Goal: Task Accomplishment & Management: Use online tool/utility

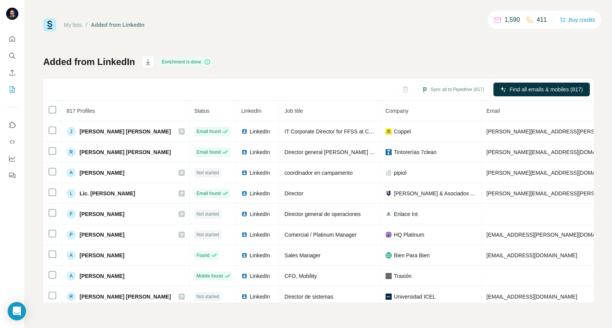
click at [105, 53] on div "My lists / Added from LinkedIn 1,590 411 Buy credits Added from LinkedIn Enrich…" at bounding box center [318, 160] width 551 height 284
click at [13, 75] on icon "Enrich CSV" at bounding box center [13, 73] width 6 height 6
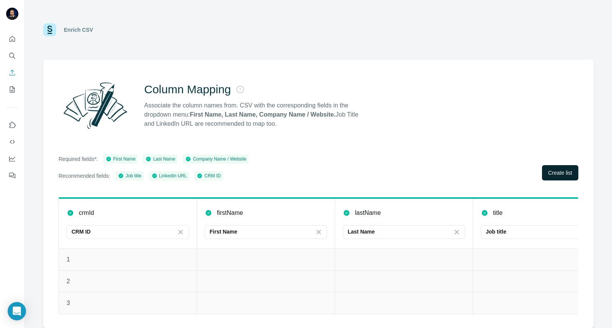
click at [551, 169] on span "Create list" at bounding box center [560, 173] width 24 height 8
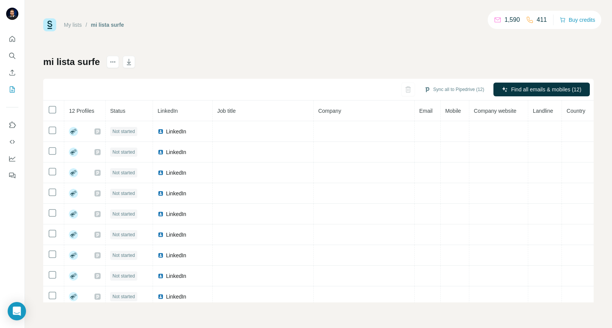
drag, startPoint x: 112, startPoint y: 10, endPoint x: 144, endPoint y: 0, distance: 34.1
click at [113, 9] on div "My lists / mi lista surfe 1,590 411 Buy credits mi lista surfe Sync all to Pipe…" at bounding box center [318, 164] width 587 height 328
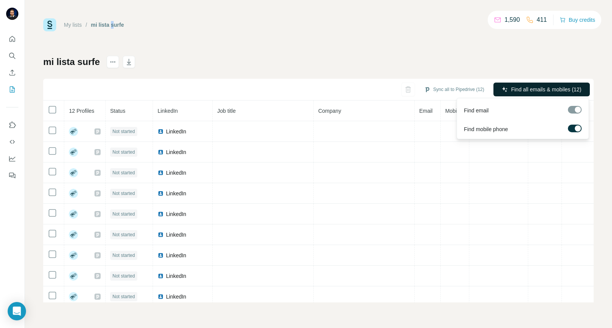
click at [538, 86] on span "Find all emails & mobiles (12)" at bounding box center [546, 90] width 70 height 8
